Goal: Check status: Check status

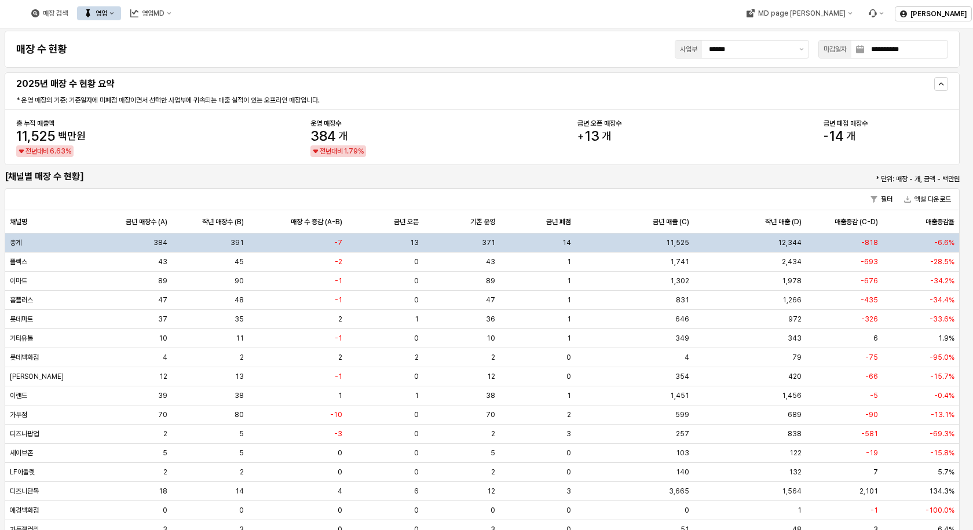
click at [178, 23] on div "매장 검색 영업 영업MD" at bounding box center [101, 13] width 154 height 24
click at [795, 52] on button "제안 사항 표시" at bounding box center [802, 49] width 14 height 17
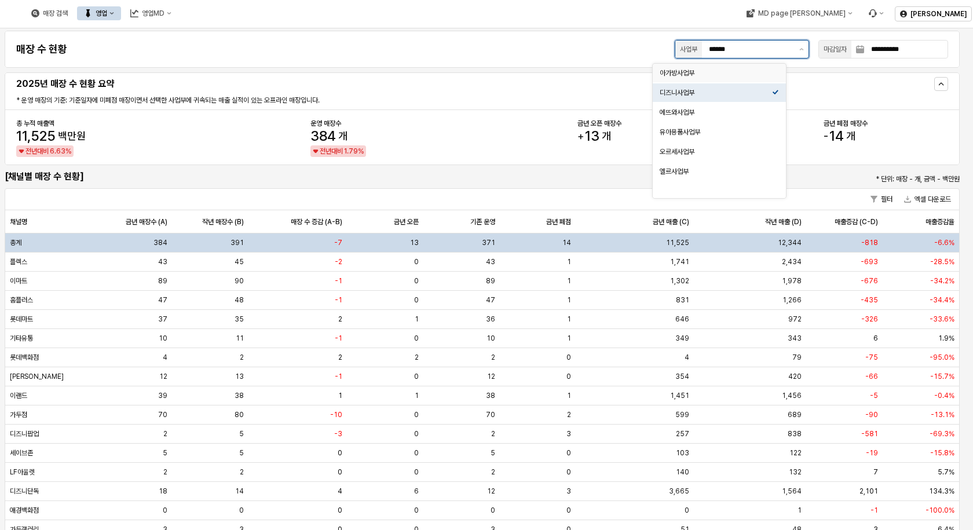
click at [744, 74] on div "아가방사업부" at bounding box center [716, 72] width 112 height 9
type input "******"
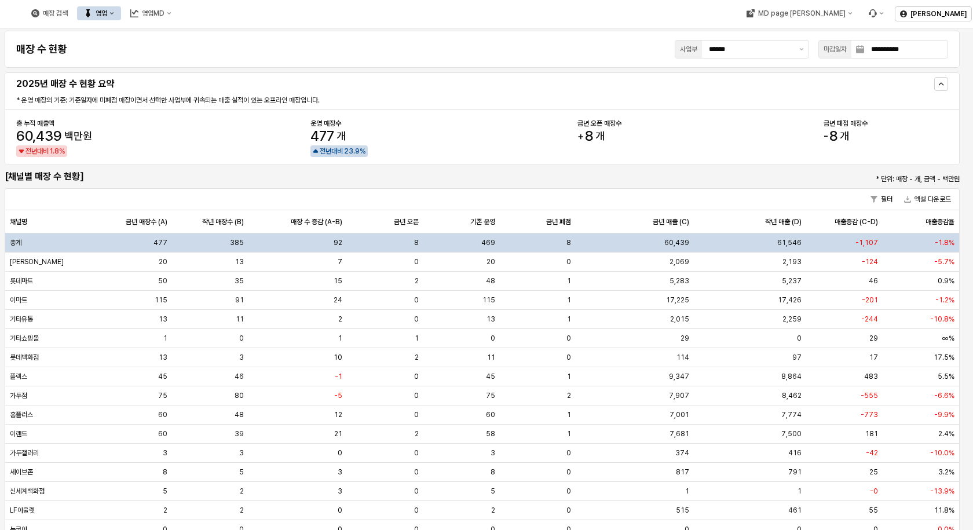
click at [114, 13] on icon "영업" at bounding box center [111, 13] width 5 height 5
click at [211, 36] on div "목표매출 달성현황" at bounding box center [228, 34] width 61 height 9
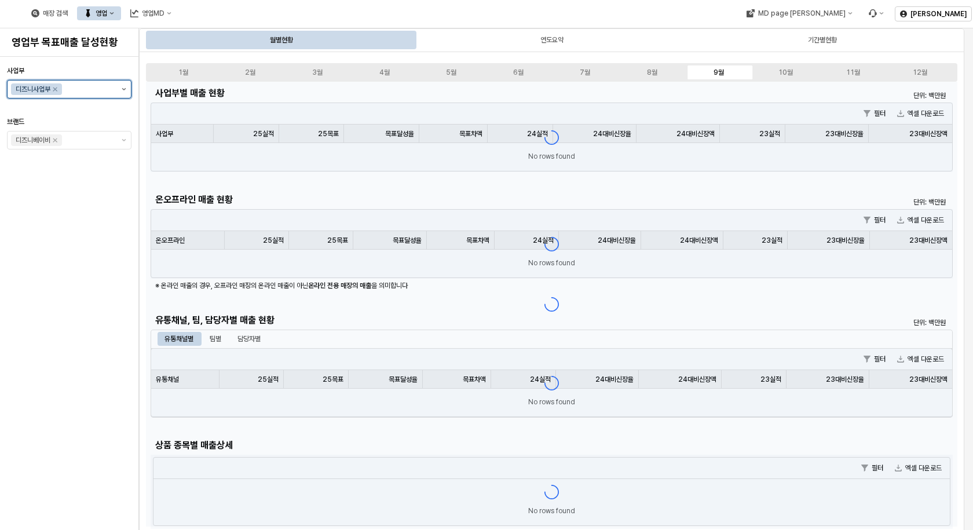
click at [127, 89] on button "제안 사항 표시" at bounding box center [124, 89] width 14 height 17
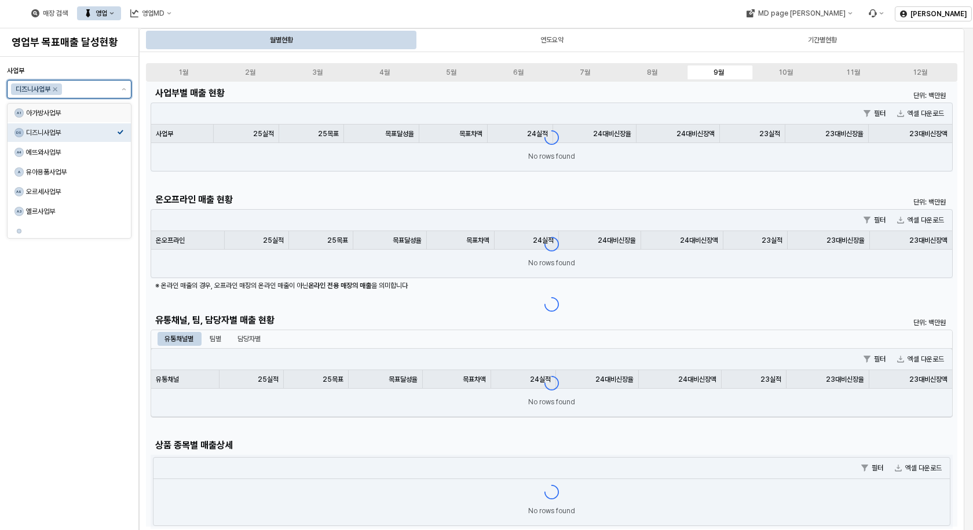
click at [100, 117] on div "아가방사업부" at bounding box center [71, 112] width 91 height 9
click at [53, 83] on div "디즈니사업부" at bounding box center [36, 89] width 53 height 14
click at [58, 88] on icon "Remove 디즈니사업부" at bounding box center [54, 89] width 9 height 9
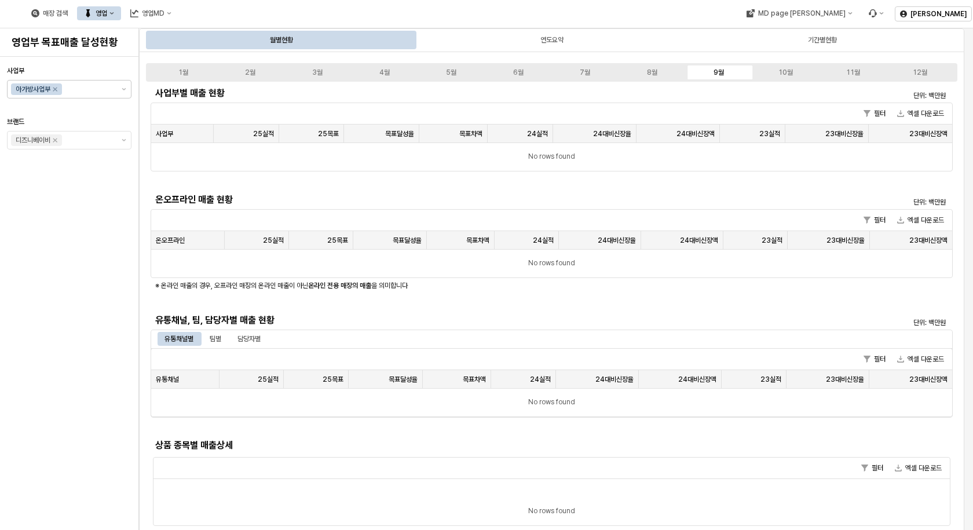
click at [379, 268] on div "No rows found" at bounding box center [551, 264] width 801 height 28
click at [71, 232] on div "사업부 아가방사업부 브랜드 디즈니베이비" at bounding box center [69, 293] width 125 height 464
click at [78, 209] on div "사업부 아가방사업부 브랜드 디즈니베이비" at bounding box center [69, 293] width 125 height 464
click at [129, 93] on button "제안 사항 표시" at bounding box center [124, 89] width 14 height 17
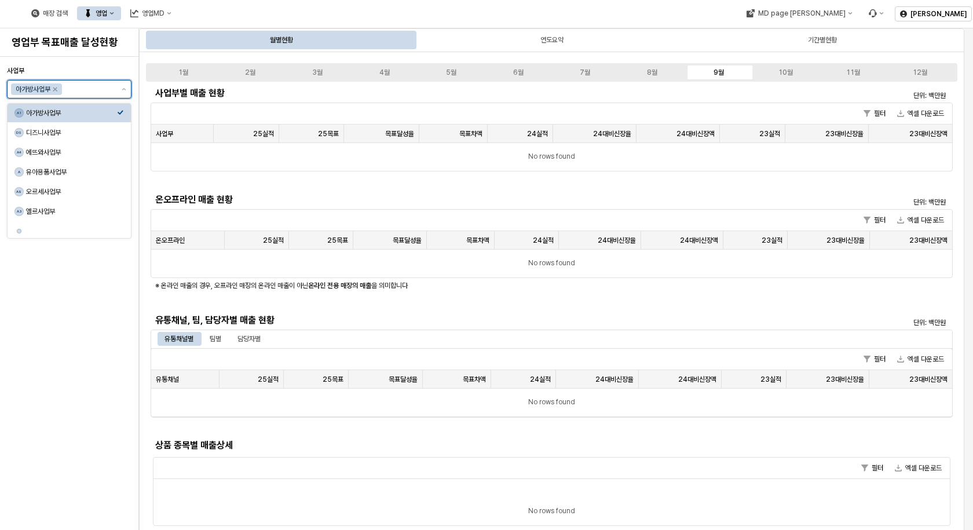
click at [45, 113] on div "아가방사업부" at bounding box center [71, 112] width 91 height 9
click at [75, 109] on div "아가방사업부" at bounding box center [71, 112] width 91 height 9
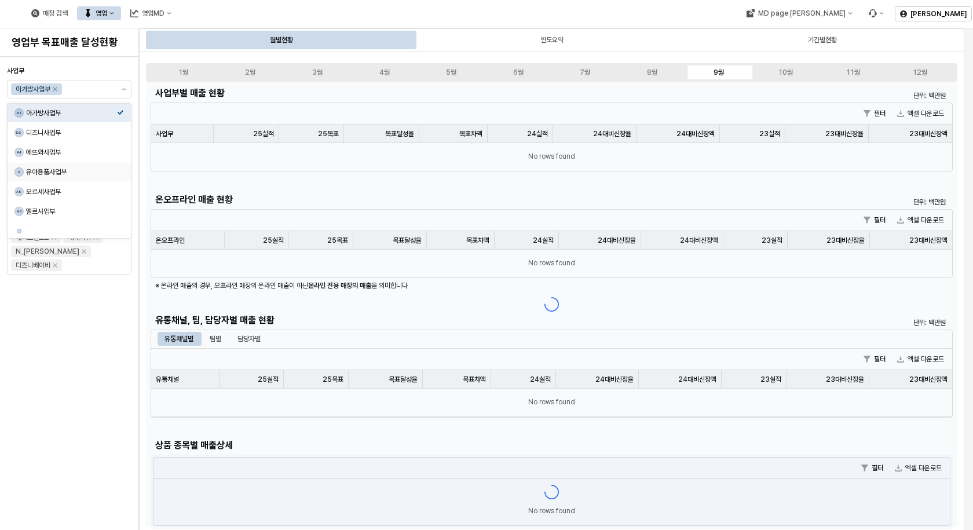
click at [78, 297] on div "사업부 아가방사업부 브랜드 아가방 디어베이비 냅베이비(공통) 온라인 디어베이비 온라인용품(사입) 퓨토시크릿리뉴얼 꼬똥드베베 디자인스킨 엘츠 해…" at bounding box center [69, 293] width 125 height 464
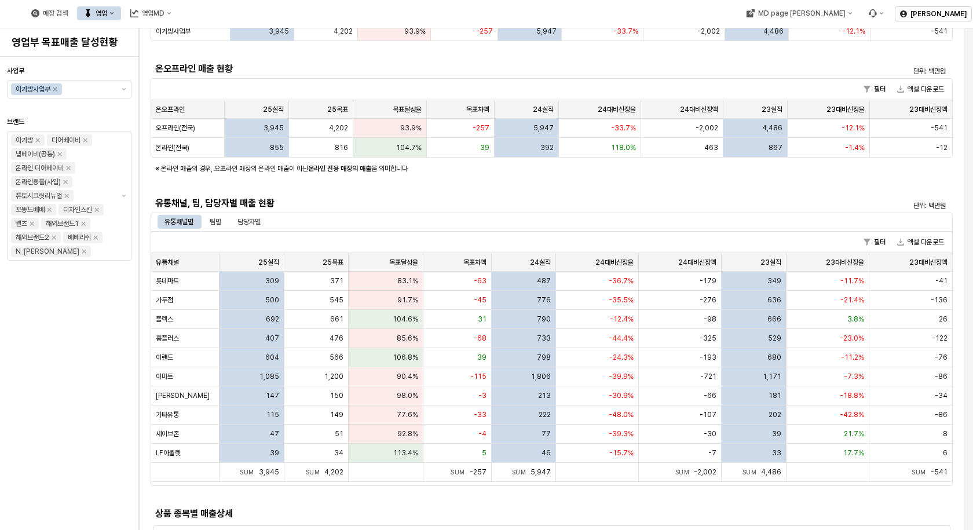
scroll to position [58, 0]
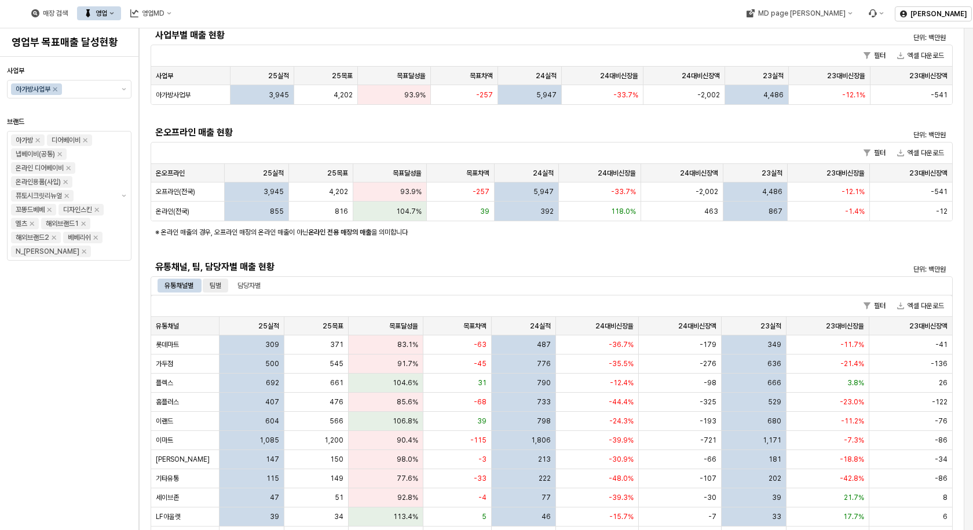
click at [224, 286] on div "팀별" at bounding box center [215, 286] width 25 height 14
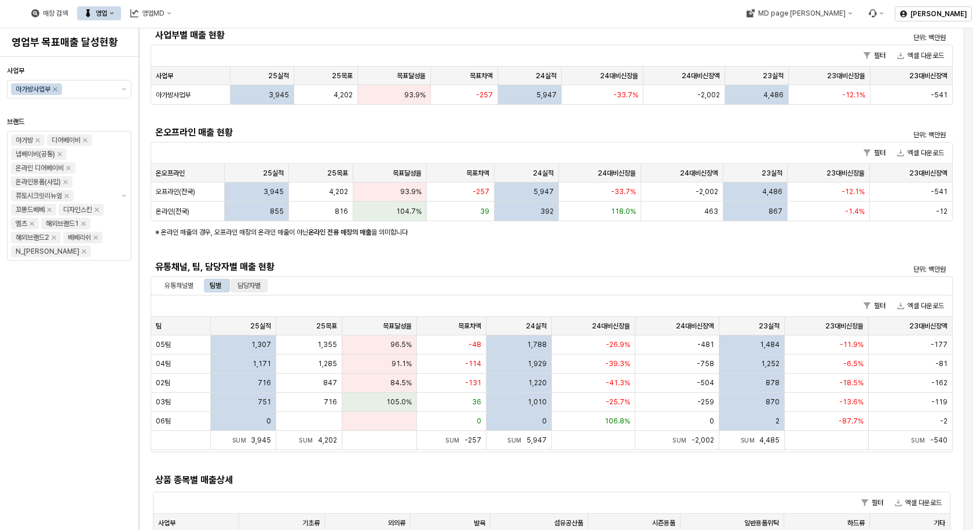
click at [240, 286] on div "담당자별" at bounding box center [248, 286] width 23 height 14
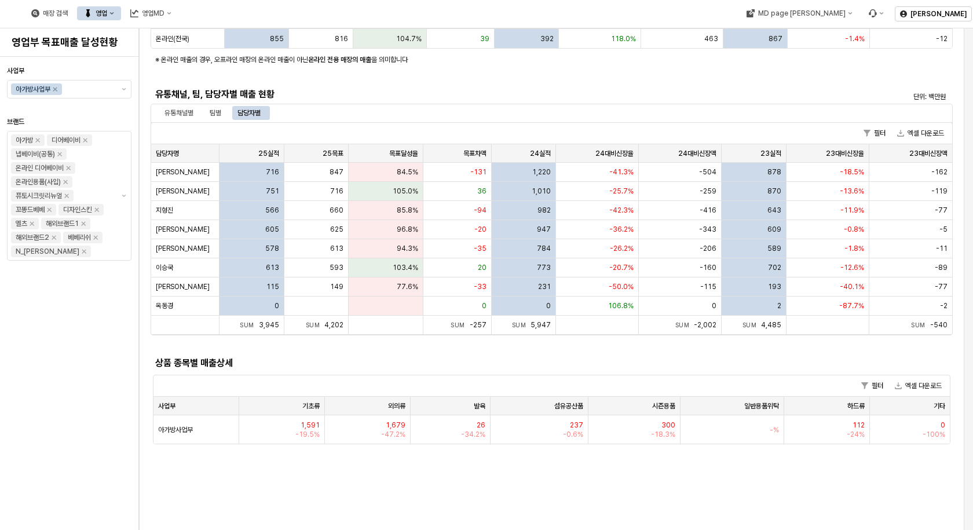
scroll to position [232, 0]
click at [270, 212] on span "566" at bounding box center [272, 208] width 14 height 9
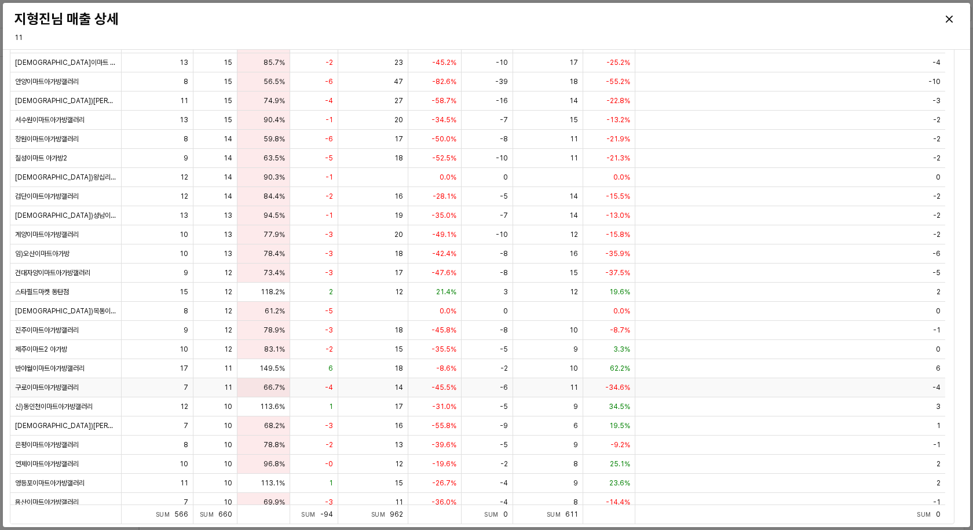
scroll to position [0, 0]
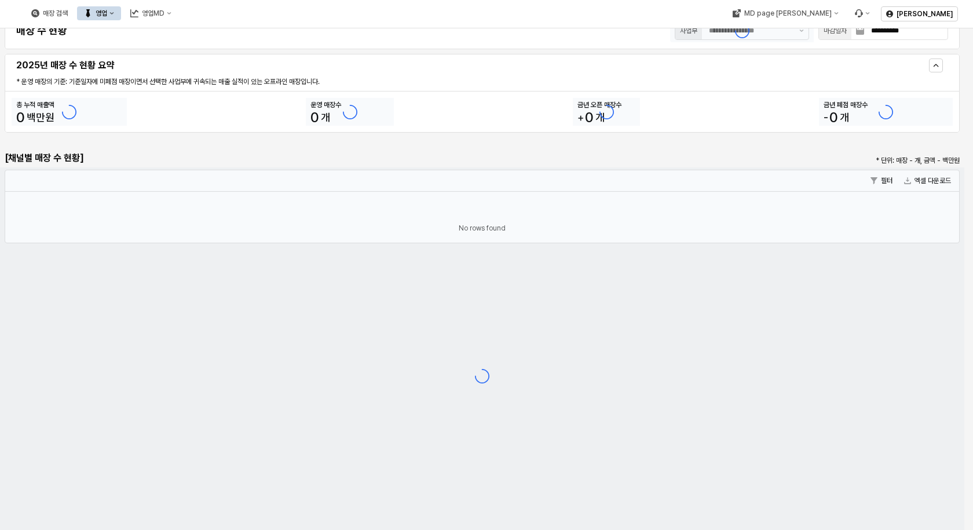
type input "******"
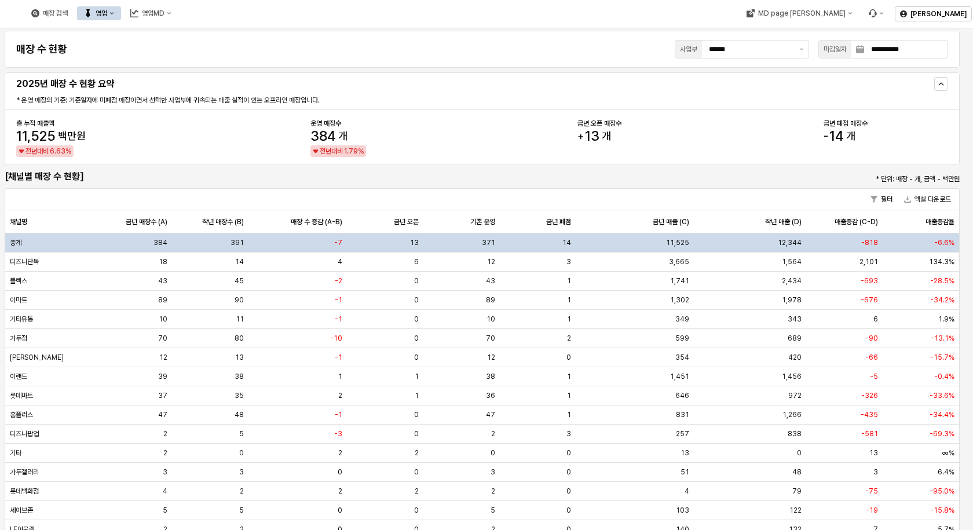
click at [387, 52] on div "**********" at bounding box center [482, 49] width 941 height 23
